Goal: Transaction & Acquisition: Purchase product/service

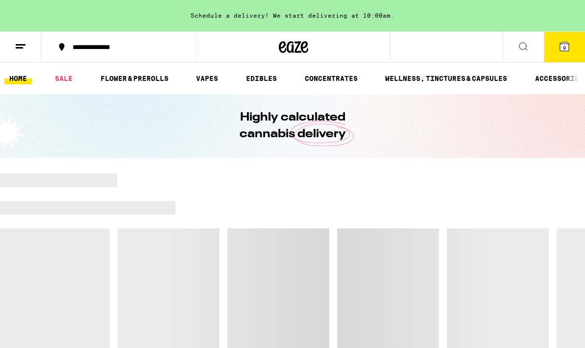
click at [258, 80] on link "EDIBLES" at bounding box center [261, 79] width 41 height 12
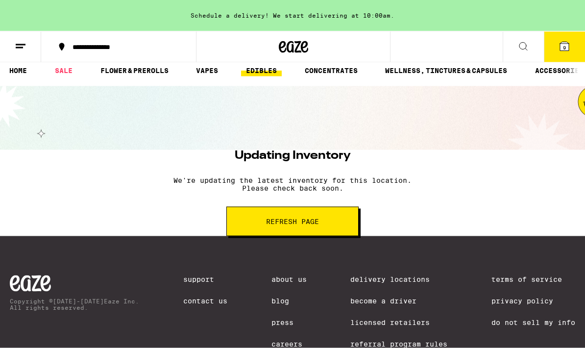
scroll to position [60, 0]
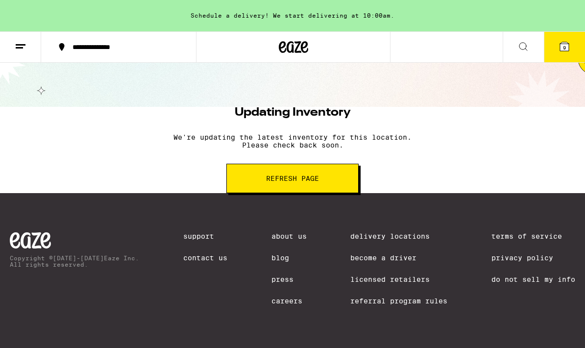
click at [284, 175] on span "Refresh page" at bounding box center [292, 178] width 53 height 7
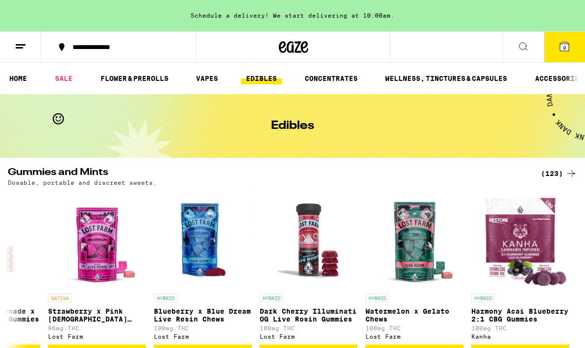
click at [524, 46] on icon at bounding box center [524, 47] width 12 height 12
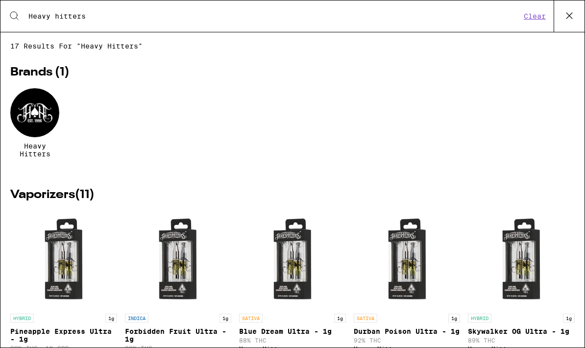
type input "Heavy hitters"
click at [67, 14] on input "Heavy hitters" at bounding box center [274, 16] width 493 height 9
click at [36, 107] on div at bounding box center [34, 112] width 49 height 49
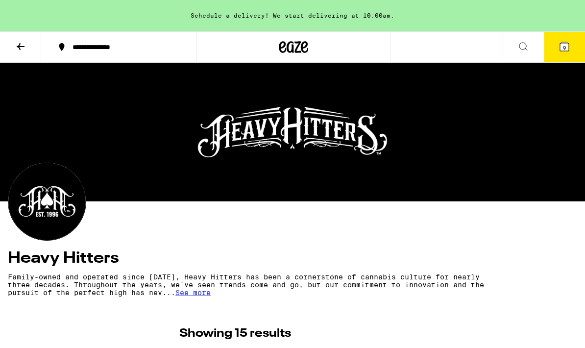
click at [15, 47] on icon at bounding box center [21, 47] width 12 height 12
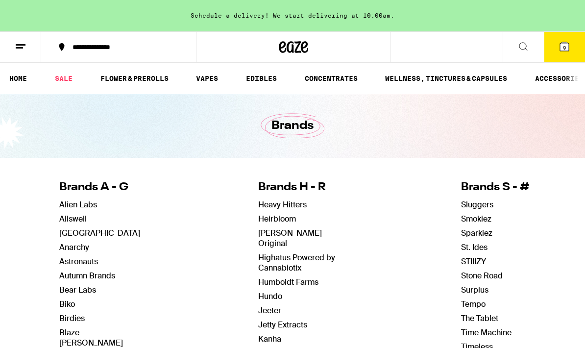
click at [265, 76] on link "EDIBLES" at bounding box center [261, 79] width 41 height 12
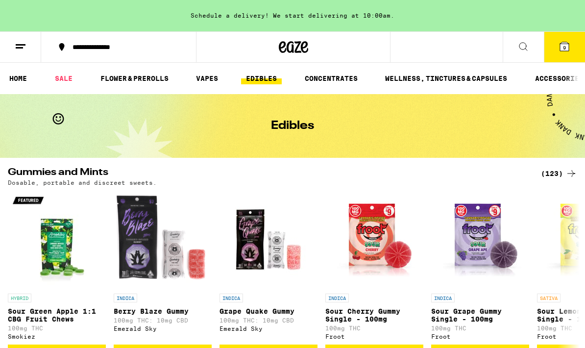
click at [522, 44] on icon at bounding box center [524, 47] width 12 height 12
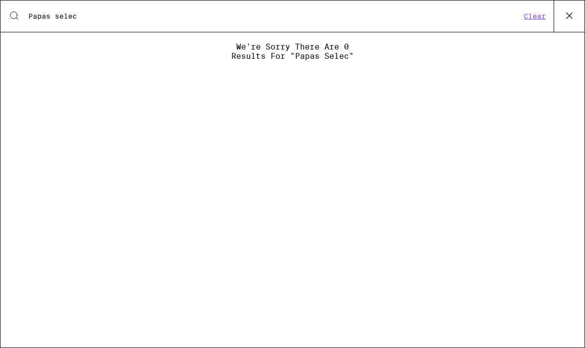
type input "Papas select"
